Goal: Task Accomplishment & Management: Manage account settings

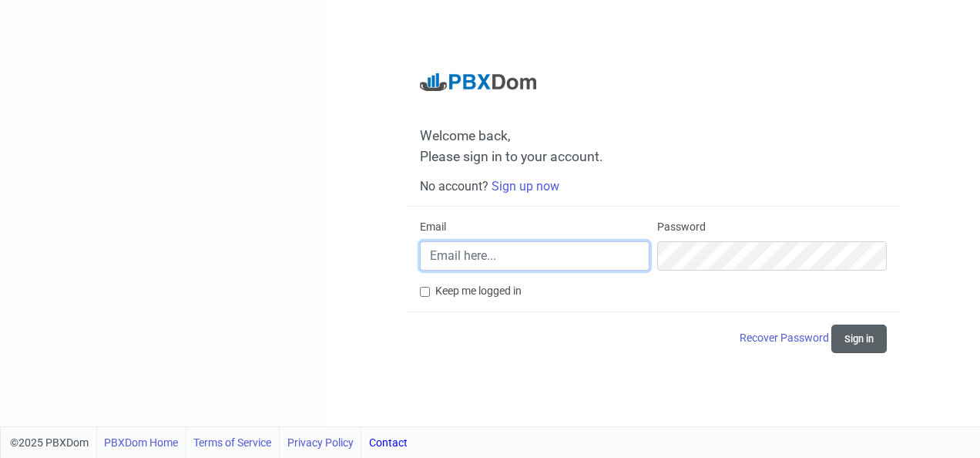
type input "[EMAIL_ADDRESS][DOMAIN_NAME]"
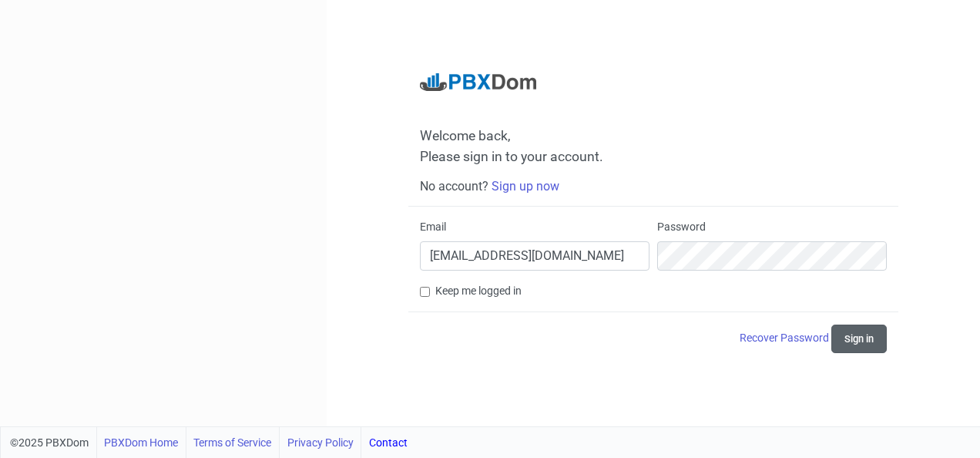
click at [874, 331] on button "Sign in" at bounding box center [858, 338] width 55 height 29
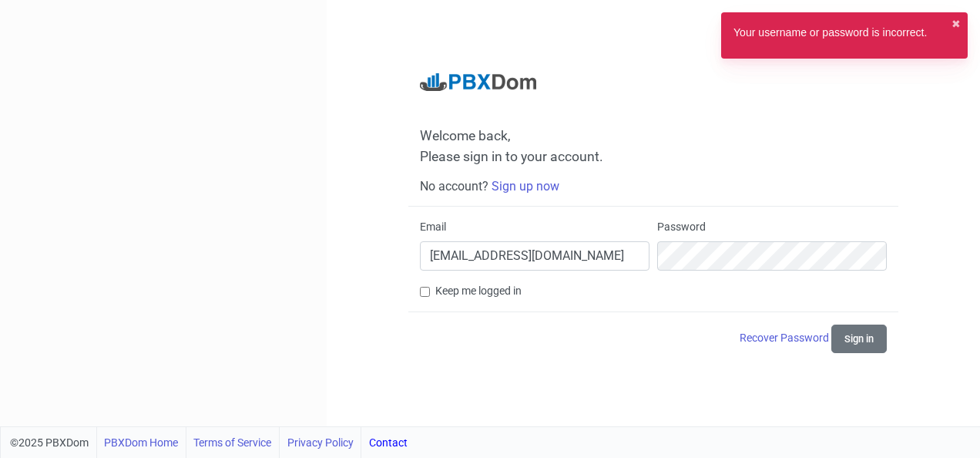
drag, startPoint x: 609, startPoint y: 419, endPoint x: 609, endPoint y: 410, distance: 9.2
click at [609, 419] on div "Welcome back, Please sign in to your account. No account? Sign up now Email [EM…" at bounding box center [653, 213] width 653 height 426
click at [644, 260] on input "[EMAIL_ADDRESS][DOMAIN_NAME]" at bounding box center [535, 255] width 230 height 29
click at [478, 299] on label "Keep me logged in" at bounding box center [478, 291] width 86 height 16
click at [430, 297] on input "Keep me logged in" at bounding box center [425, 292] width 10 height 10
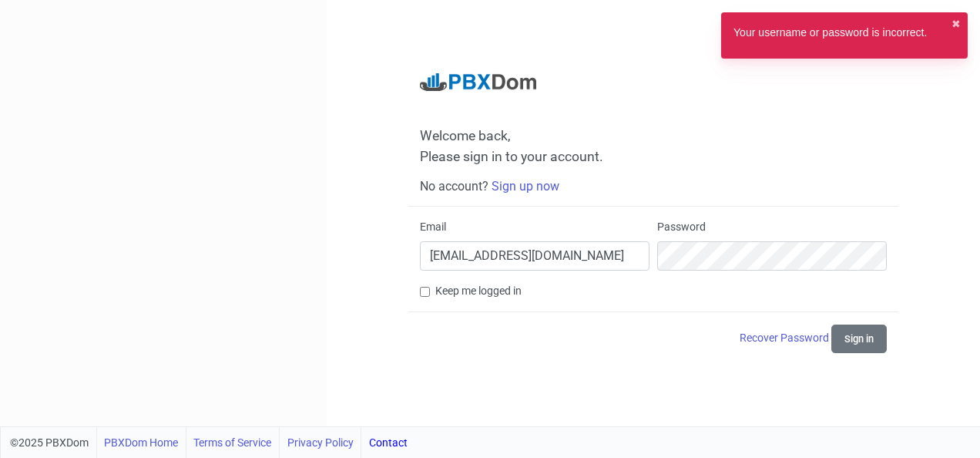
checkbox input "true"
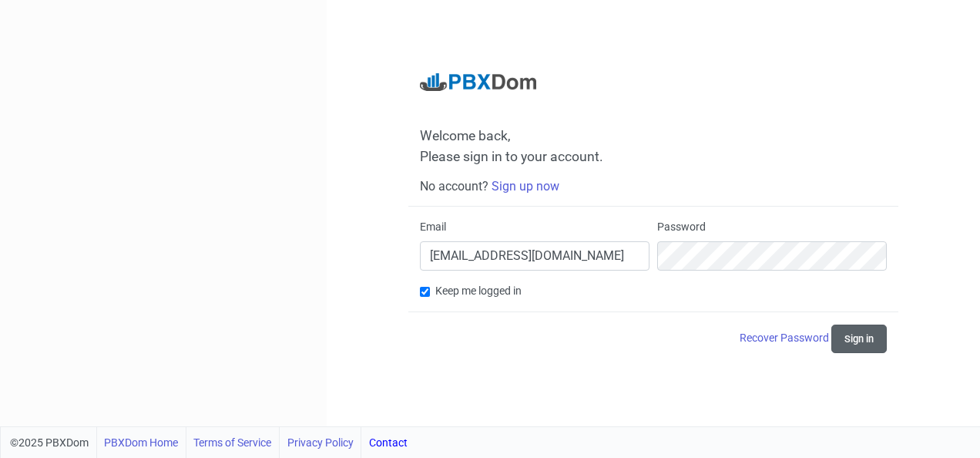
click at [867, 350] on button "Sign in" at bounding box center [858, 338] width 55 height 29
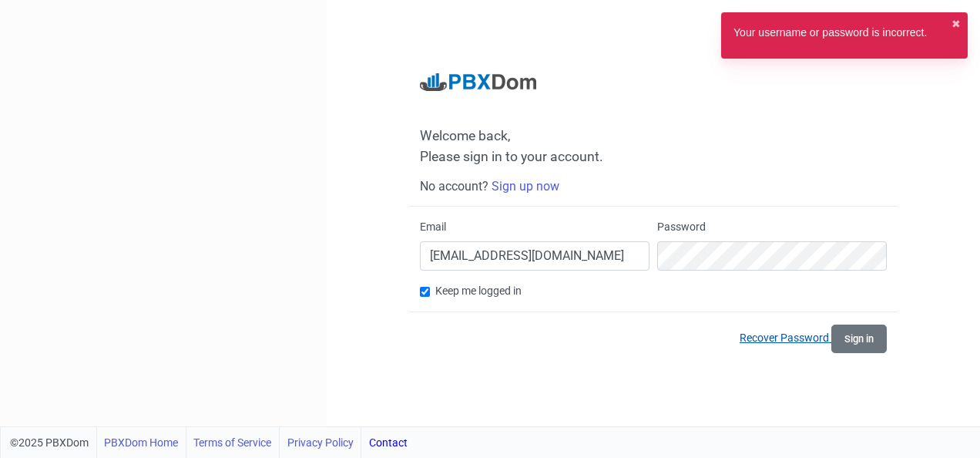
click at [805, 343] on link "Recover Password" at bounding box center [786, 337] width 92 height 12
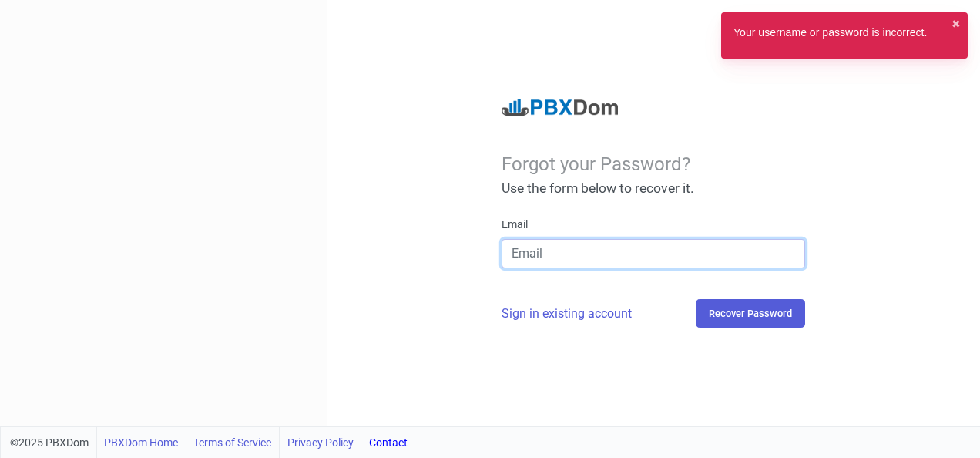
click at [594, 257] on input "email" at bounding box center [654, 253] width 304 height 29
type input "[EMAIL_ADDRESS][DOMAIN_NAME]"
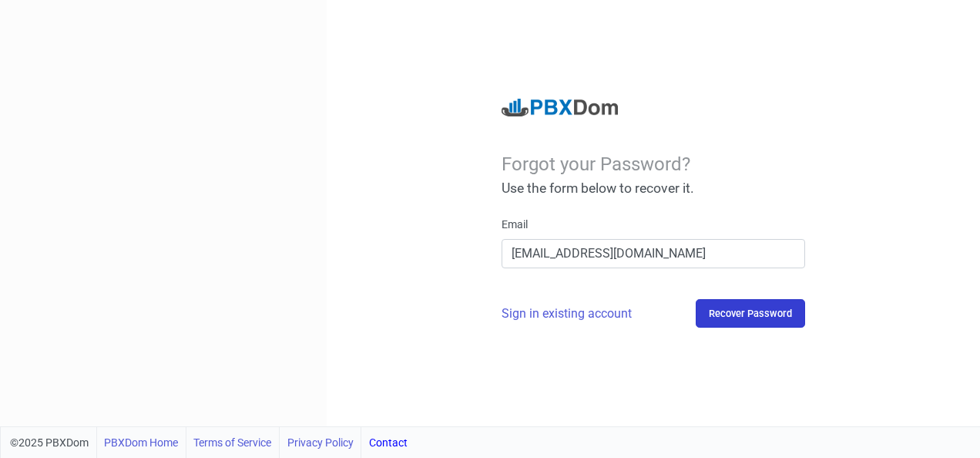
click at [773, 313] on button "Recover Password" at bounding box center [750, 313] width 109 height 29
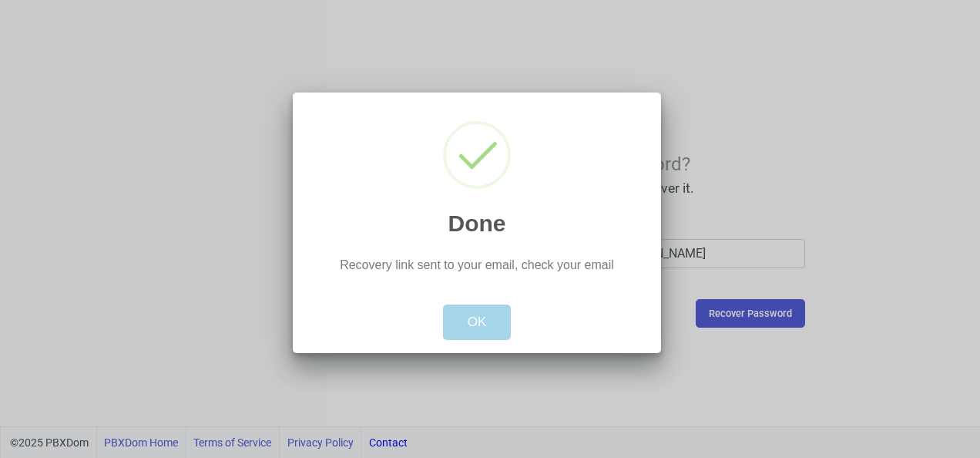
click at [478, 319] on button "OK" at bounding box center [477, 321] width 69 height 35
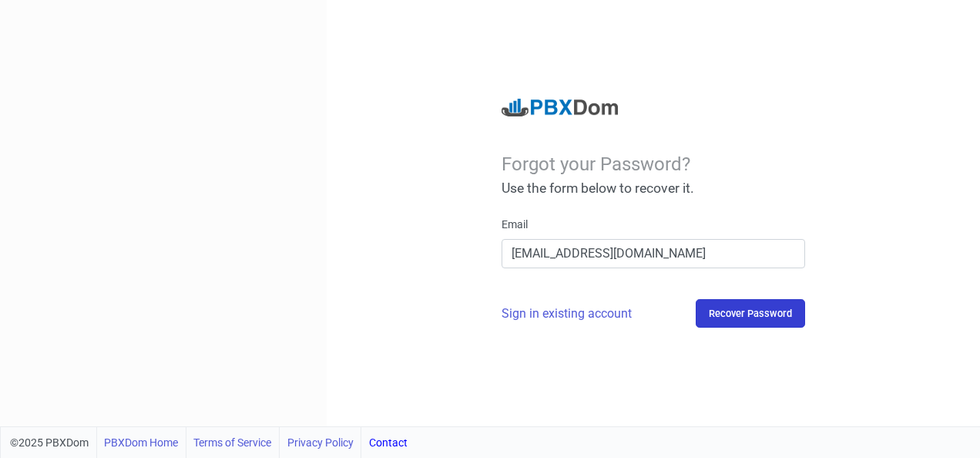
click at [788, 318] on button "Recover Password" at bounding box center [750, 313] width 109 height 29
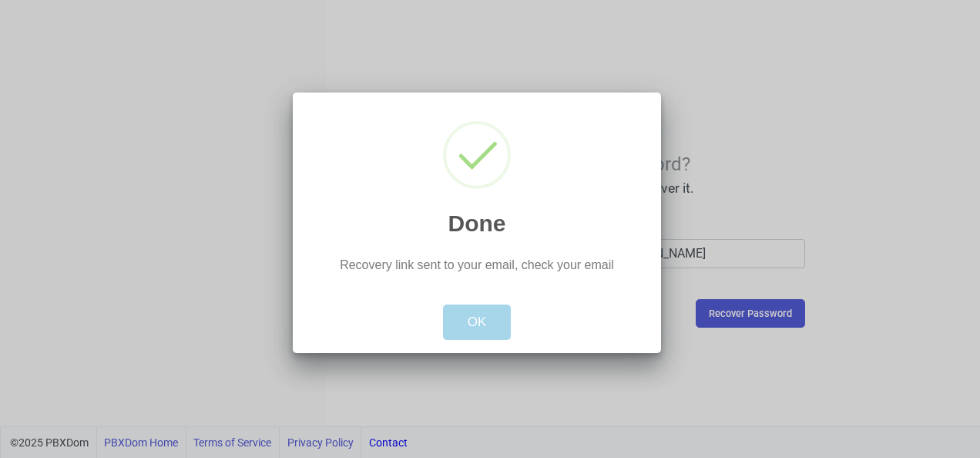
click at [471, 314] on button "OK" at bounding box center [477, 321] width 69 height 35
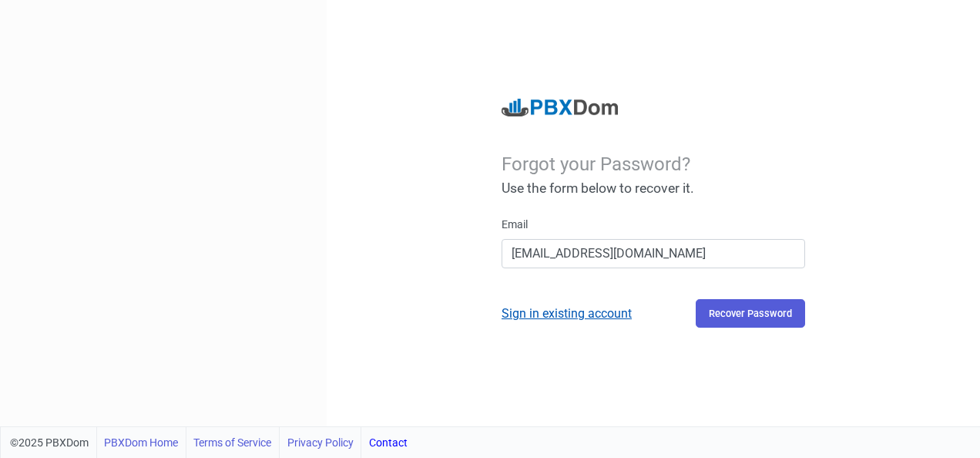
click at [571, 308] on link "Sign in existing account" at bounding box center [567, 313] width 130 height 15
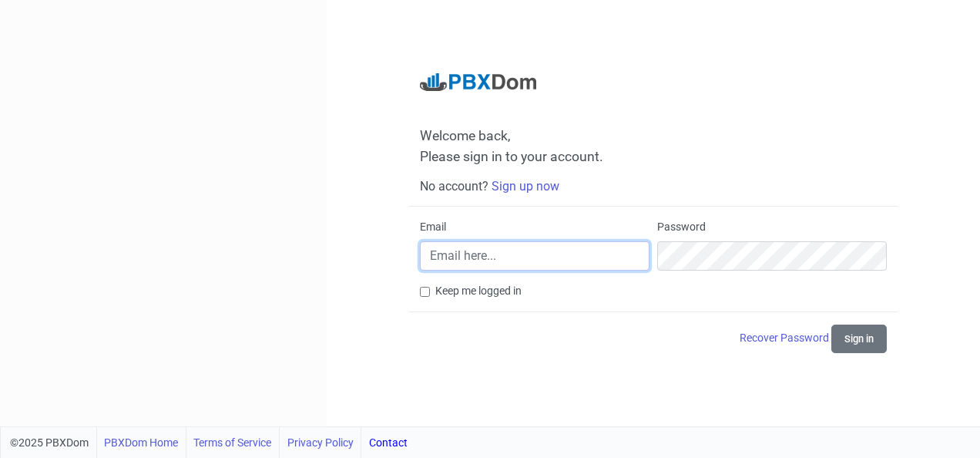
type input "[EMAIL_ADDRESS][DOMAIN_NAME]"
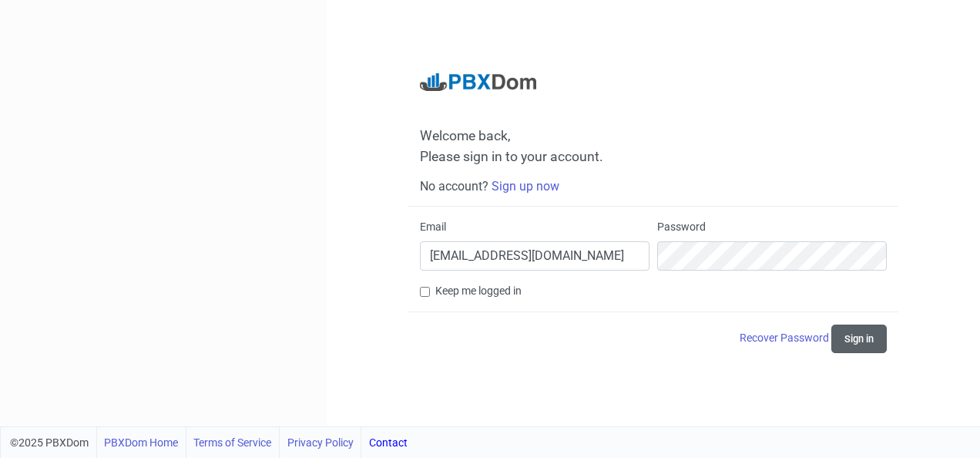
click at [854, 337] on button "Sign in" at bounding box center [858, 338] width 55 height 29
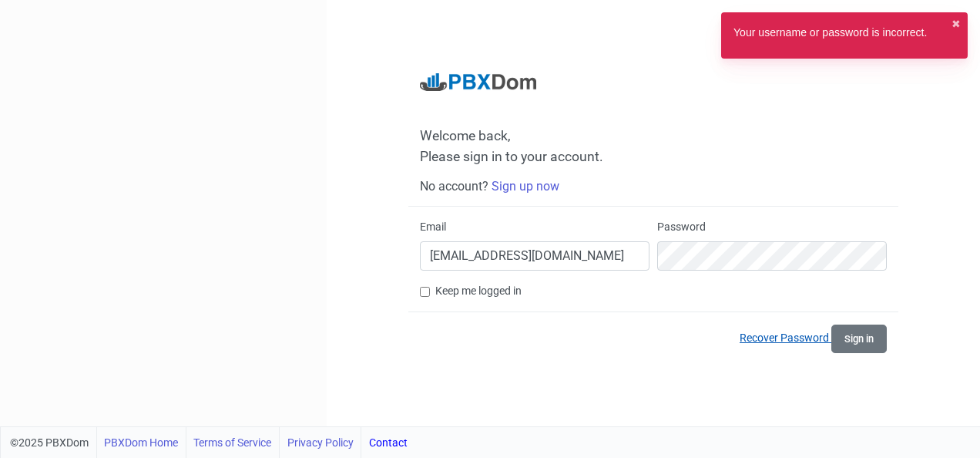
click at [822, 339] on link "Recover Password" at bounding box center [786, 337] width 92 height 12
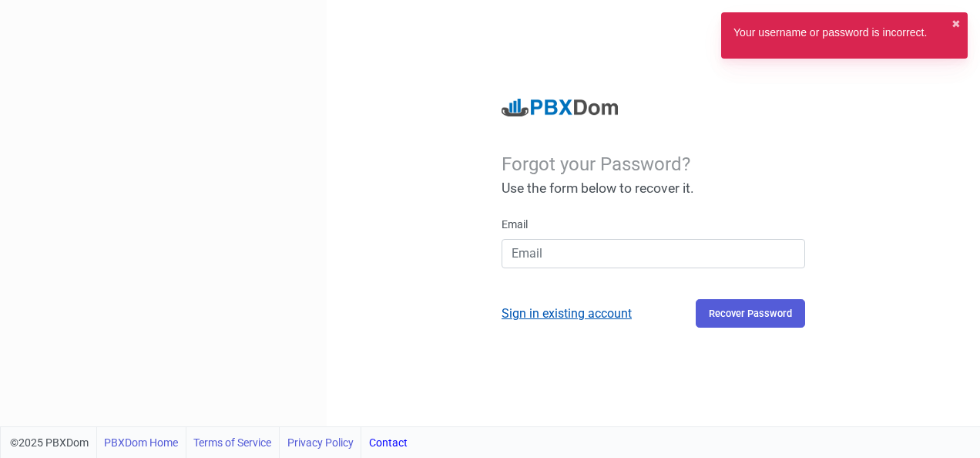
click at [518, 310] on link "Sign in existing account" at bounding box center [567, 313] width 130 height 15
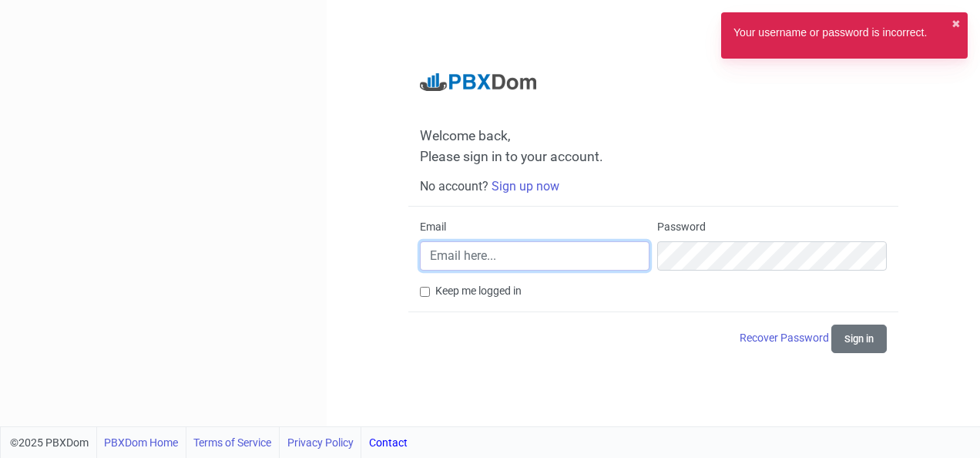
type input "[EMAIL_ADDRESS][DOMAIN_NAME]"
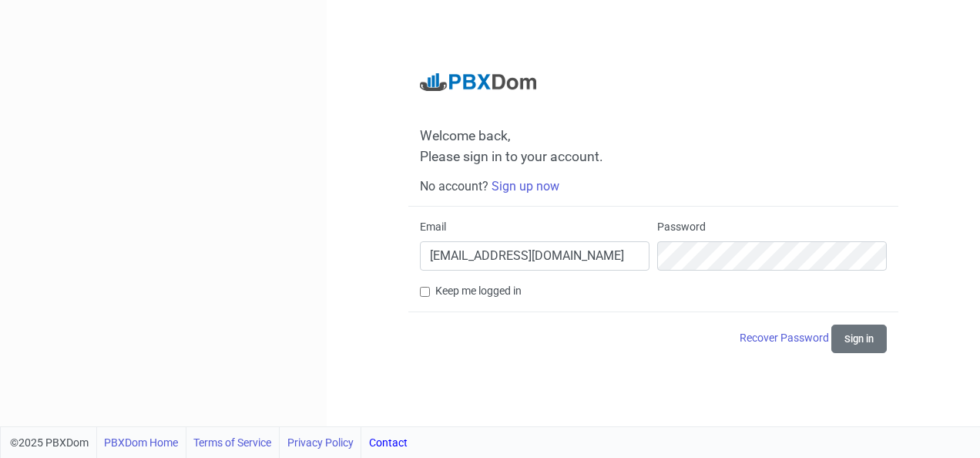
click at [471, 291] on label "Keep me logged in" at bounding box center [478, 291] width 86 height 16
click at [430, 291] on input "Keep me logged in" at bounding box center [425, 292] width 10 height 10
checkbox input "true"
click at [866, 347] on button "Sign in" at bounding box center [858, 338] width 55 height 29
